Goal: Check status: Check status

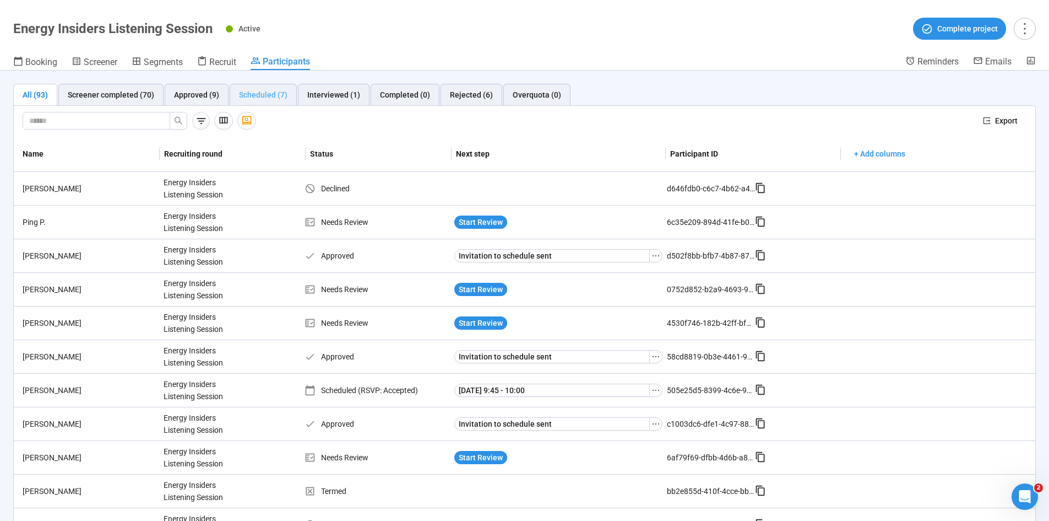
click at [269, 88] on div "Scheduled (7)" at bounding box center [263, 95] width 67 height 22
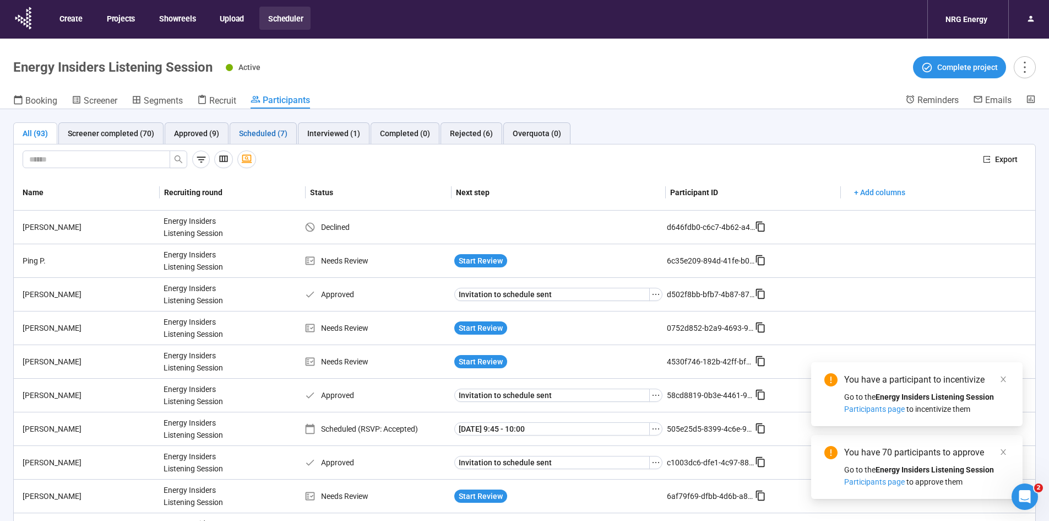
click at [257, 132] on div "Scheduled (7)" at bounding box center [263, 133] width 48 height 12
click at [261, 134] on div "Scheduled (7)" at bounding box center [263, 133] width 48 height 12
